Goal: Task Accomplishment & Management: Use online tool/utility

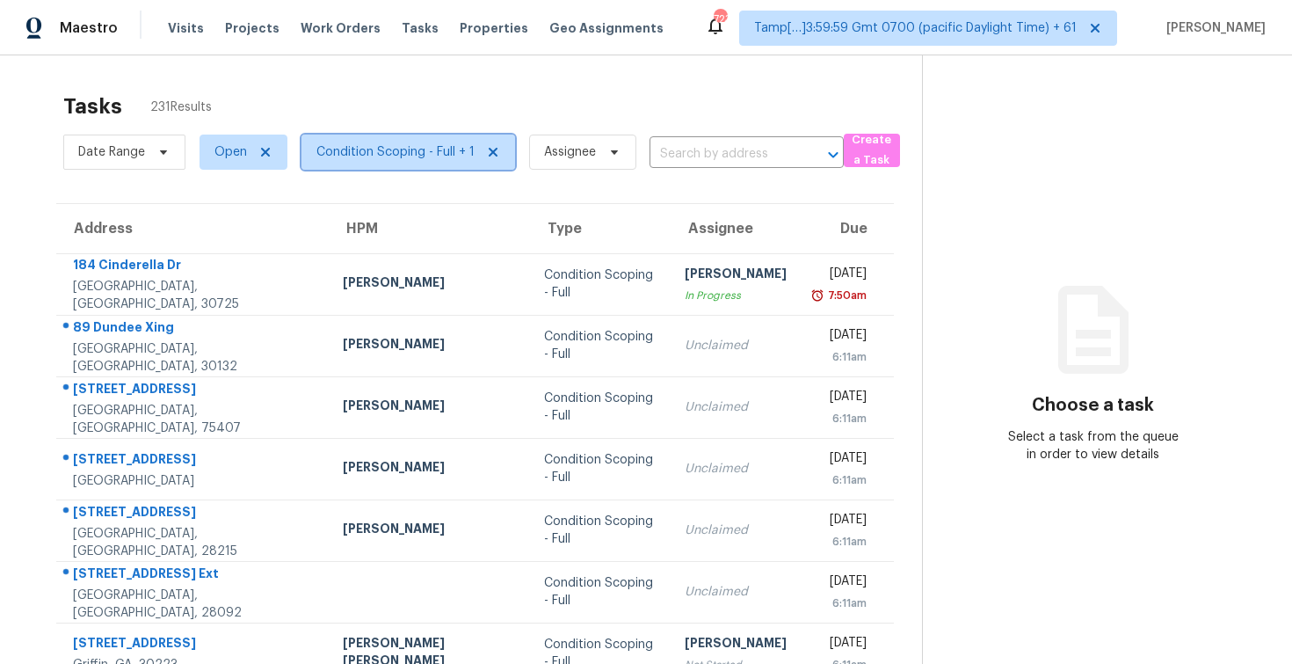
click at [406, 140] on span "Condition Scoping - Full + 1" at bounding box center [409, 151] width 214 height 35
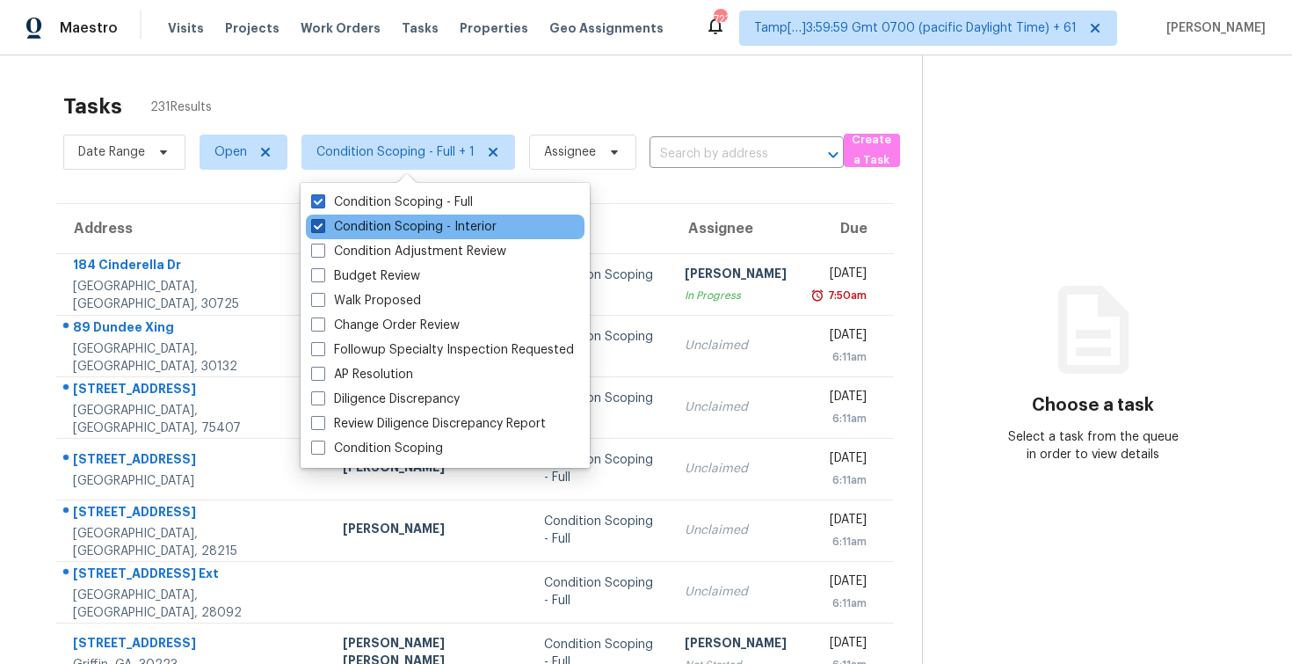
click at [425, 227] on label "Condition Scoping - Interior" at bounding box center [403, 227] width 185 height 18
click at [323, 227] on input "Condition Scoping - Interior" at bounding box center [316, 223] width 11 height 11
checkbox input "false"
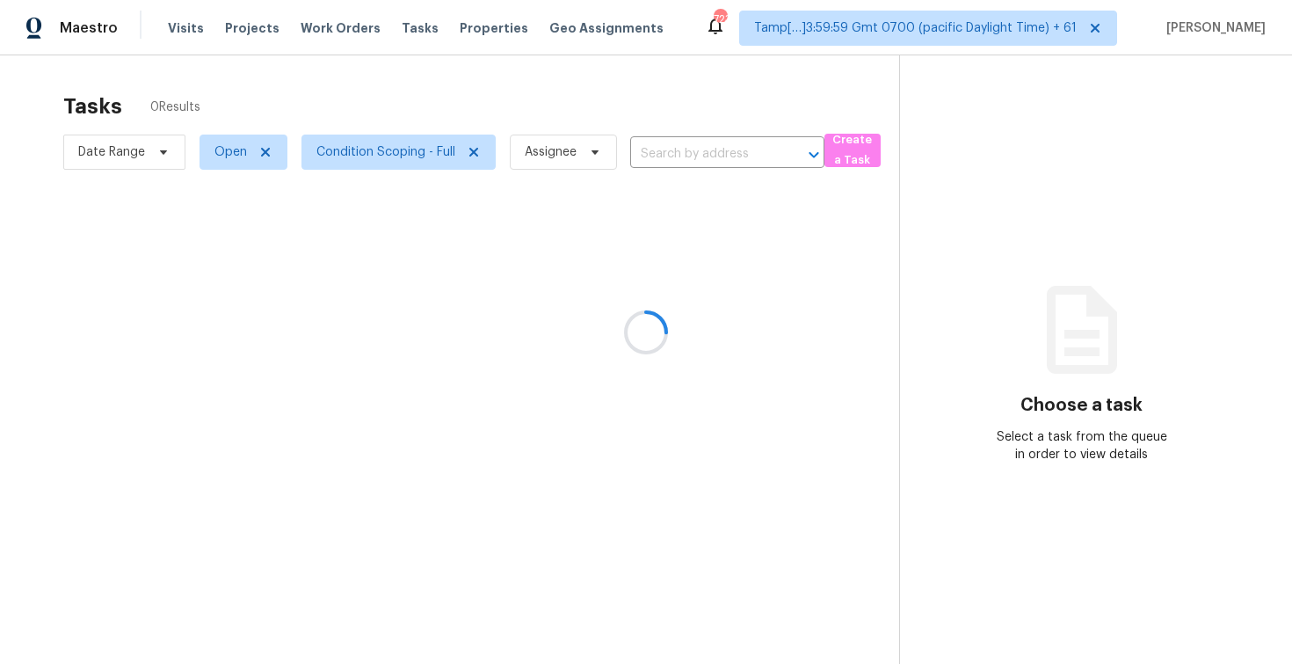
click at [404, 98] on div at bounding box center [646, 332] width 1292 height 664
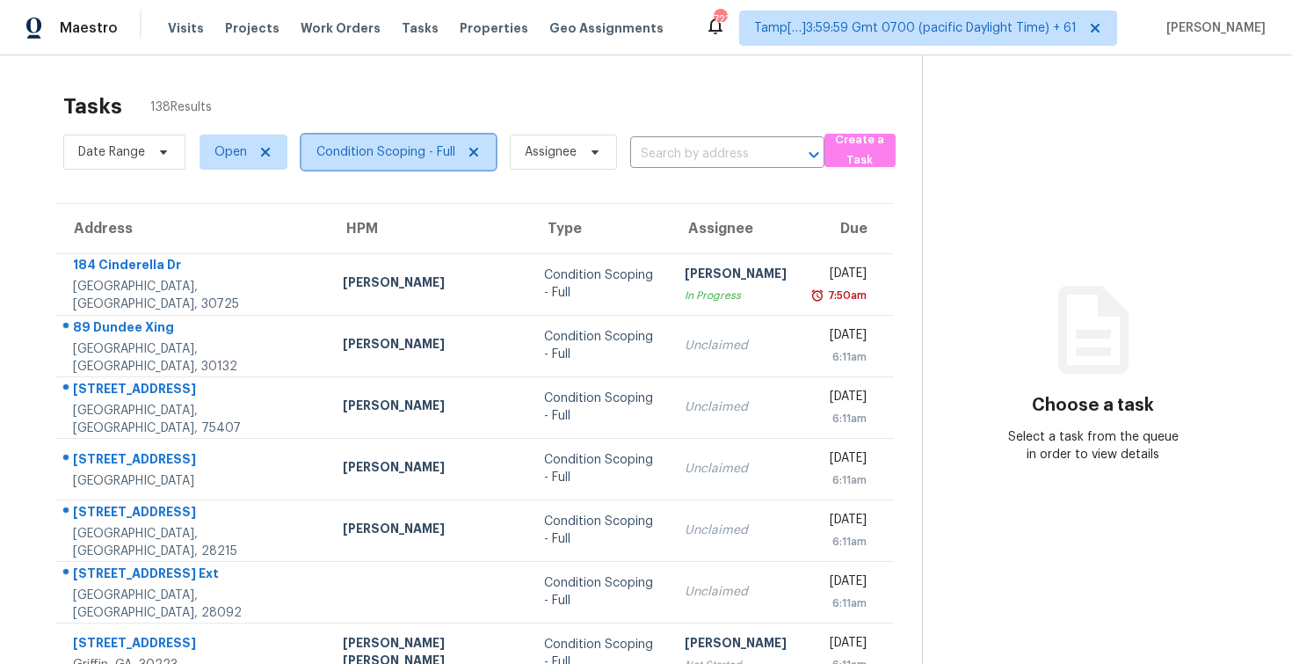
click at [343, 155] on span "Condition Scoping - Full" at bounding box center [385, 152] width 139 height 18
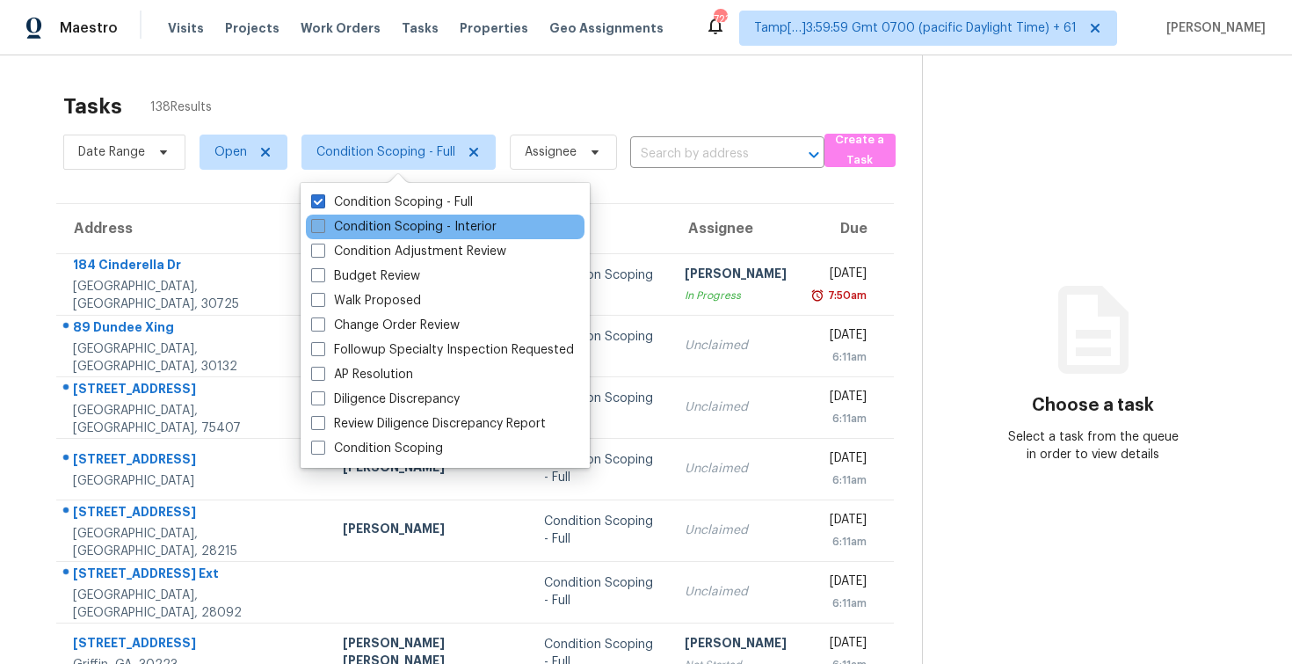
click at [362, 221] on label "Condition Scoping - Interior" at bounding box center [403, 227] width 185 height 18
click at [323, 221] on input "Condition Scoping - Interior" at bounding box center [316, 223] width 11 height 11
checkbox input "true"
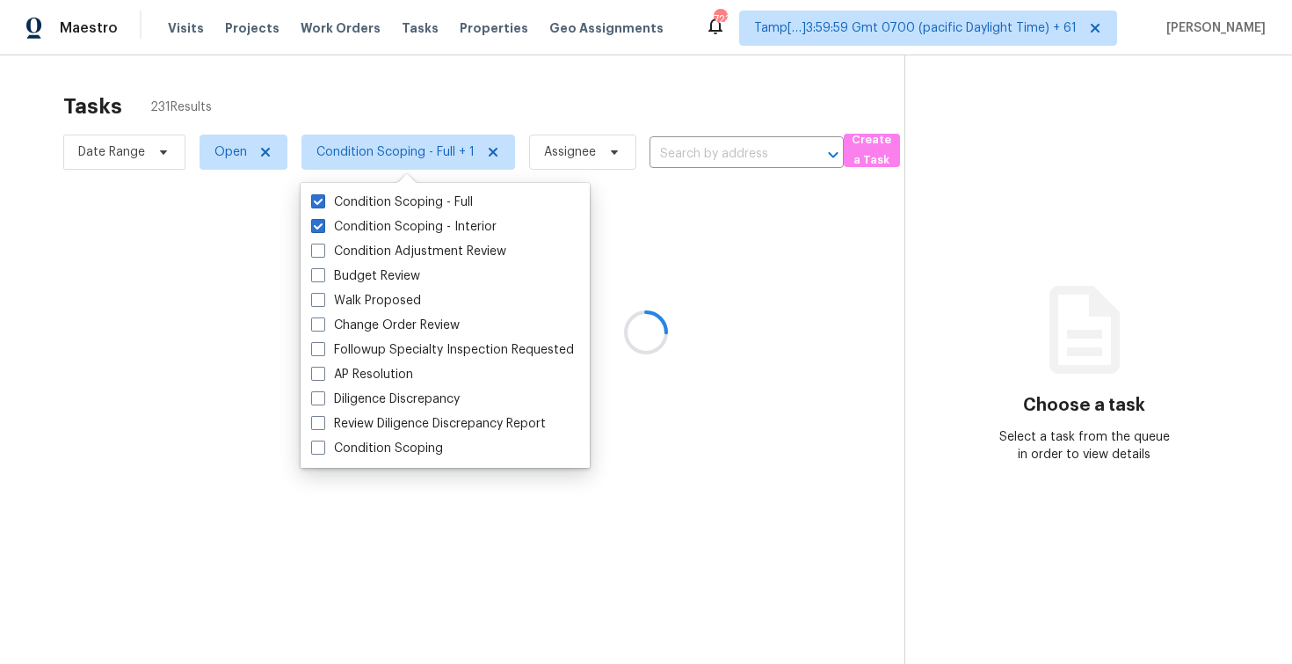
click at [373, 107] on div at bounding box center [646, 332] width 1292 height 664
